Goal: Information Seeking & Learning: Find specific fact

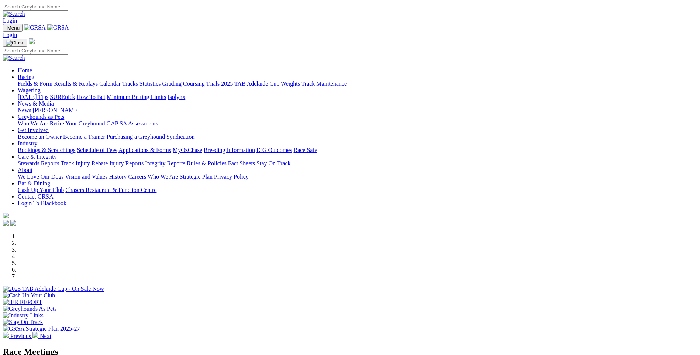
click at [98, 80] on link "Results & Replays" at bounding box center [76, 83] width 44 height 6
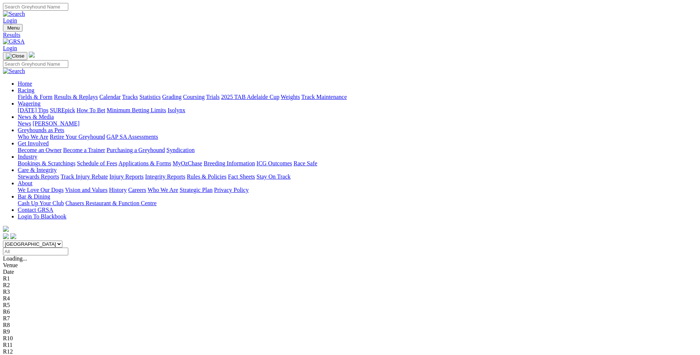
click at [62, 241] on select "South Australia New South Wales Northern Territory Queensland Tasmania Victoria…" at bounding box center [32, 244] width 59 height 7
select select "VIC"
click at [62, 241] on select "South Australia New South Wales Northern Territory Queensland Tasmania Victoria…" at bounding box center [32, 244] width 59 height 7
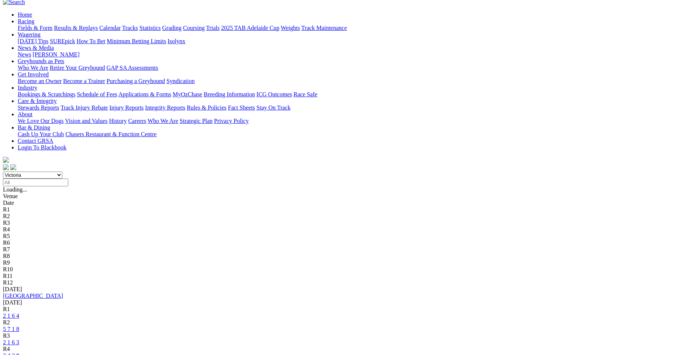
scroll to position [111, 0]
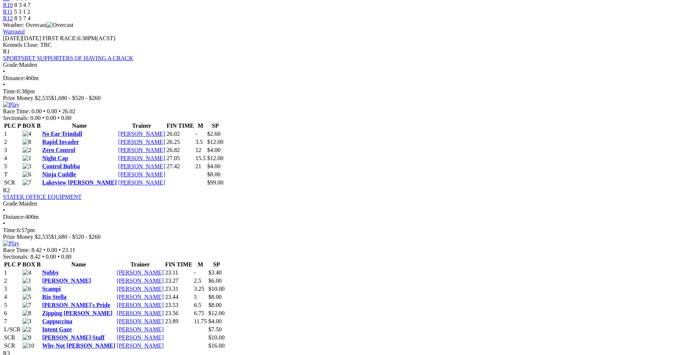
scroll to position [322, 0]
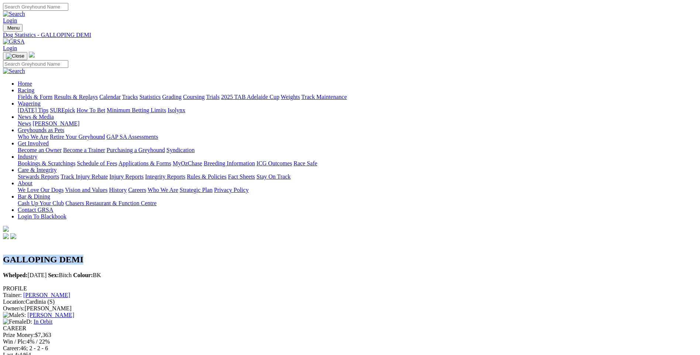
drag, startPoint x: 209, startPoint y: 90, endPoint x: 143, endPoint y: 91, distance: 66.0
click at [143, 255] on h2 "GALLOPING DEMI" at bounding box center [350, 260] width 694 height 10
drag, startPoint x: 143, startPoint y: 91, endPoint x: 145, endPoint y: 88, distance: 4.0
copy h2 "GALLOPING DEMI"
